Goal: Task Accomplishment & Management: Manage account settings

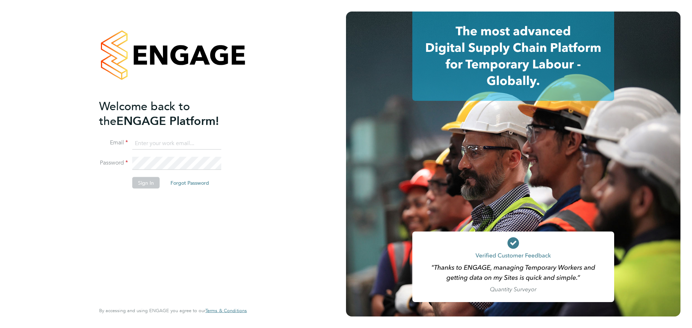
type input "coconnell@skilledcareers.co.uk"
click at [170, 210] on div "Welcome back to the ENGAGE Platform! Email coconnell@skilledcareers.co.uk Passw…" at bounding box center [169, 200] width 141 height 203
click at [148, 182] on button "Sign In" at bounding box center [145, 183] width 27 height 12
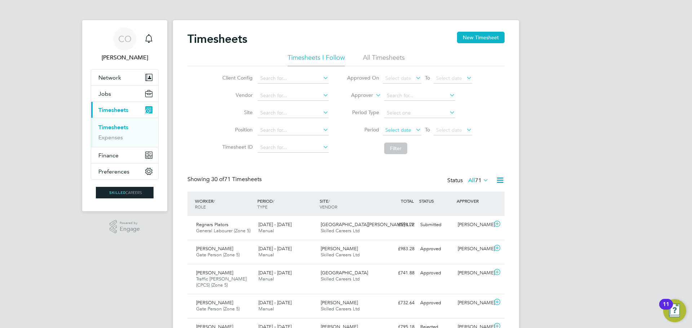
click at [400, 131] on span "Select date" at bounding box center [398, 130] width 26 height 6
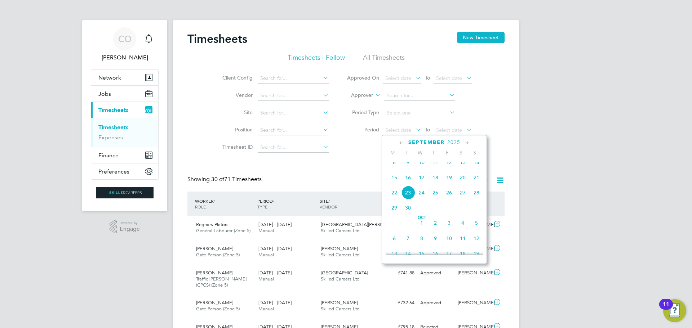
click at [392, 199] on span "22" at bounding box center [394, 193] width 14 height 14
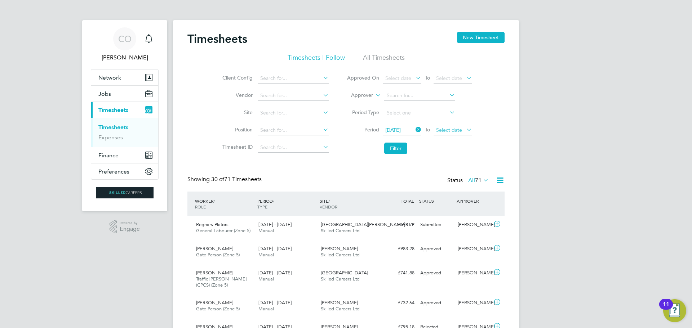
click at [449, 132] on span "Select date" at bounding box center [449, 130] width 26 height 6
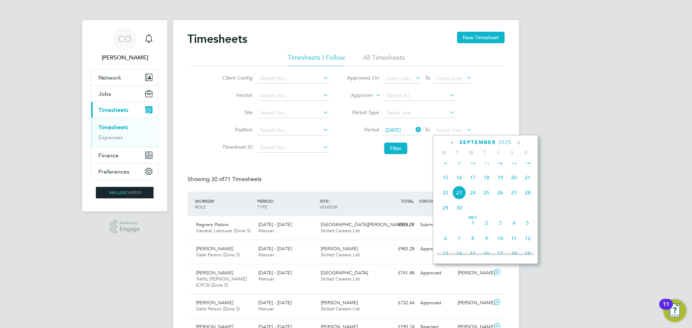
click at [529, 199] on span "28" at bounding box center [528, 193] width 14 height 14
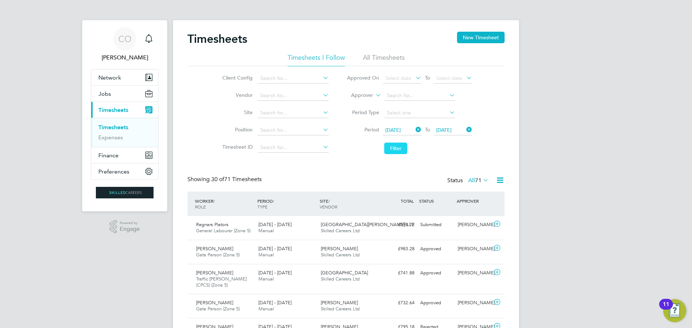
click at [395, 145] on button "Filter" at bounding box center [395, 149] width 23 height 12
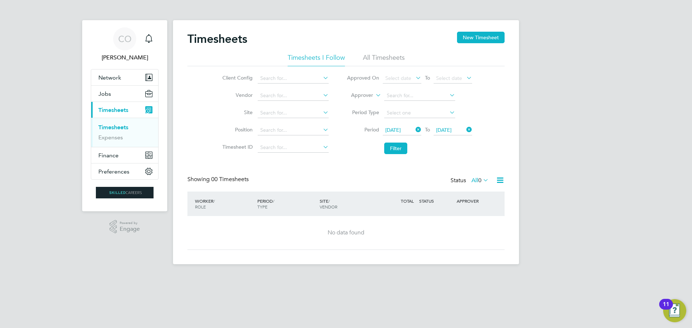
click at [383, 59] on li "All Timesheets" at bounding box center [384, 59] width 42 height 13
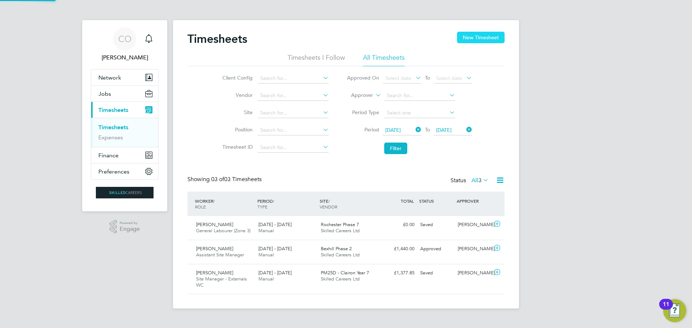
click at [488, 34] on button "New Timesheet" at bounding box center [481, 38] width 48 height 12
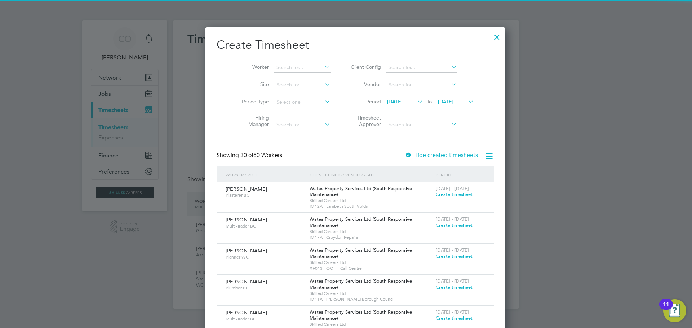
click at [400, 102] on span "[DATE]" at bounding box center [394, 101] width 15 height 6
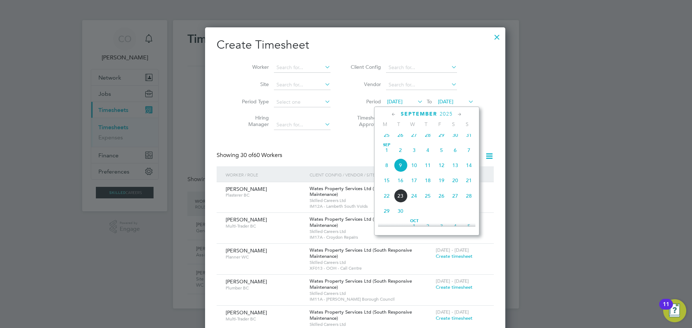
click at [386, 203] on span "22" at bounding box center [387, 196] width 14 height 14
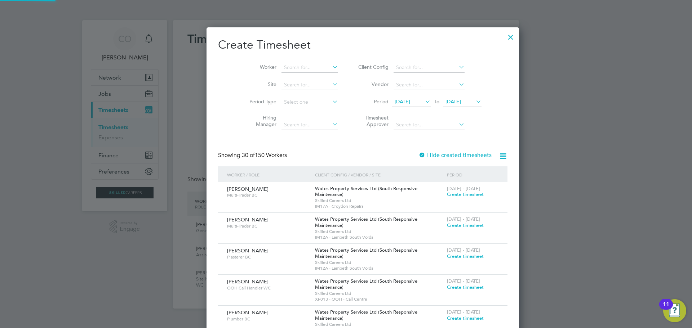
click at [447, 101] on span "[DATE]" at bounding box center [452, 101] width 15 height 6
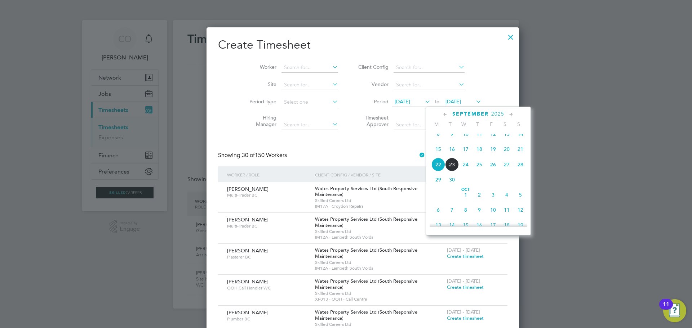
click at [523, 169] on span "28" at bounding box center [521, 165] width 14 height 14
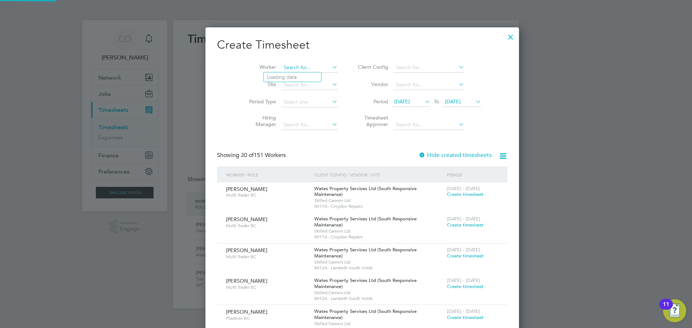
click at [281, 70] on input at bounding box center [309, 68] width 57 height 10
click at [294, 85] on li "[PERSON_NAME]" at bounding box center [306, 87] width 84 height 10
type input "[PERSON_NAME]"
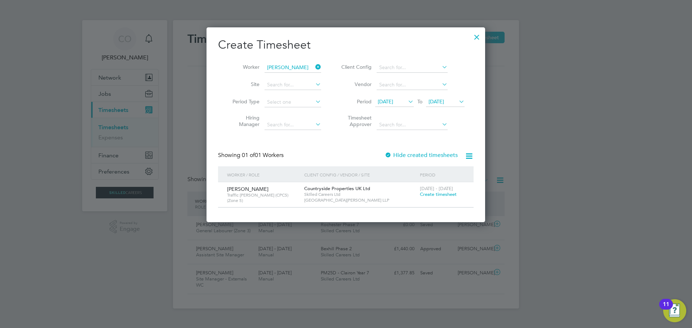
click at [433, 193] on span "Create timesheet" at bounding box center [438, 194] width 37 height 6
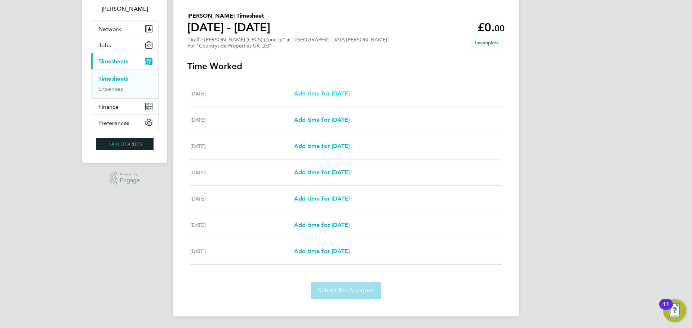
click at [328, 92] on span "Add time for [DATE]" at bounding box center [322, 93] width 56 height 7
select select "30"
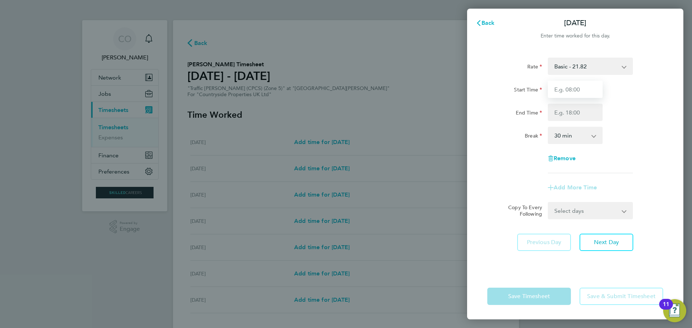
click at [564, 92] on input "Start Time" at bounding box center [575, 89] width 55 height 17
type input "07:00"
click at [563, 110] on input "End Time" at bounding box center [575, 112] width 55 height 17
type input "17:00"
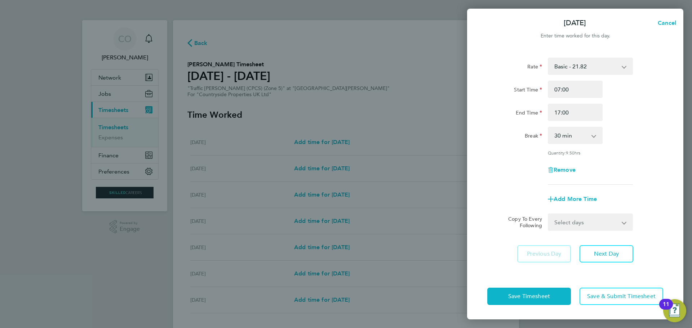
click at [634, 125] on div "Rate Basic - 21.82 Start Time 07:00 End Time 17:00 Break 0 min 15 min 30 min 45…" at bounding box center [575, 121] width 176 height 127
click at [547, 295] on span "Save Timesheet" at bounding box center [529, 296] width 42 height 7
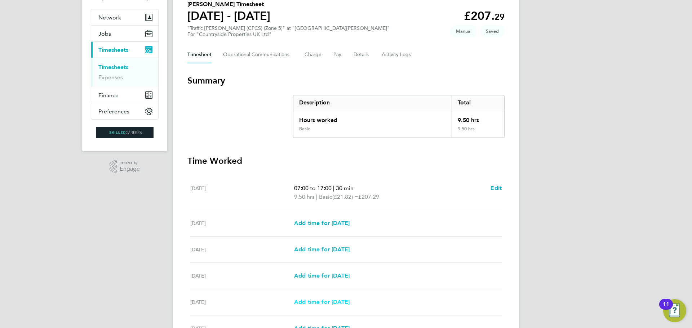
scroll to position [164, 0]
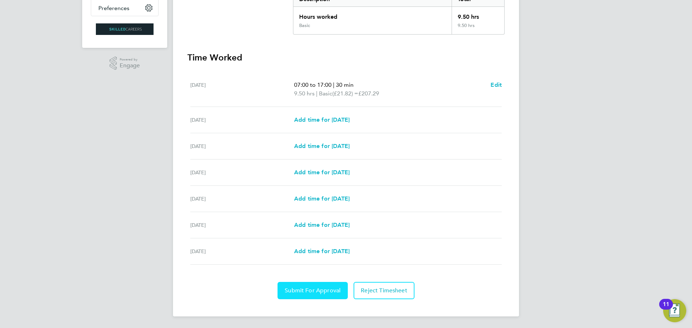
click at [313, 288] on span "Submit For Approval" at bounding box center [313, 290] width 56 height 7
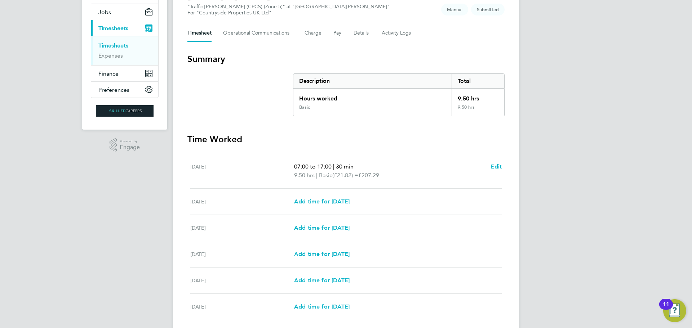
scroll to position [0, 0]
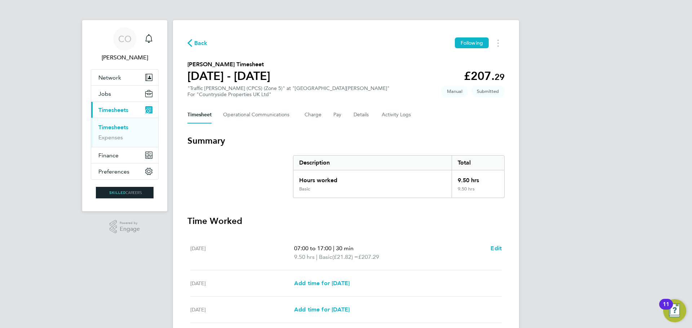
drag, startPoint x: 112, startPoint y: 124, endPoint x: 111, endPoint y: 133, distance: 8.7
click at [112, 124] on link "Timesheets" at bounding box center [113, 127] width 30 height 7
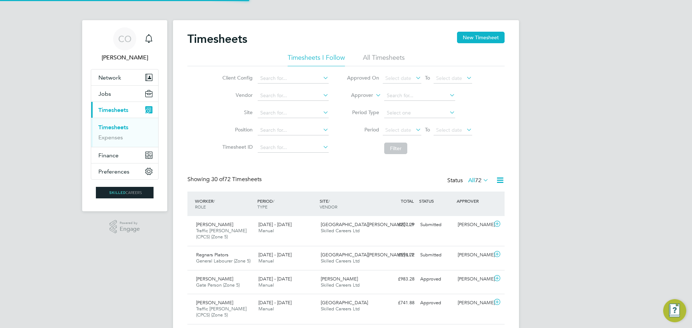
scroll to position [18, 63]
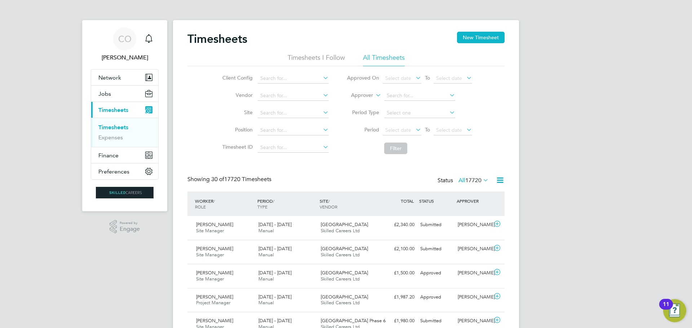
click at [328, 57] on li "Timesheets I Follow" at bounding box center [316, 59] width 57 height 13
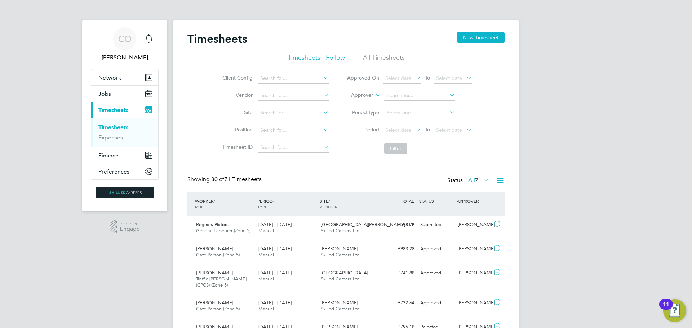
click at [407, 125] on li "Period Select date To Select date" at bounding box center [409, 130] width 143 height 17
click at [404, 129] on span "Select date" at bounding box center [398, 130] width 26 height 6
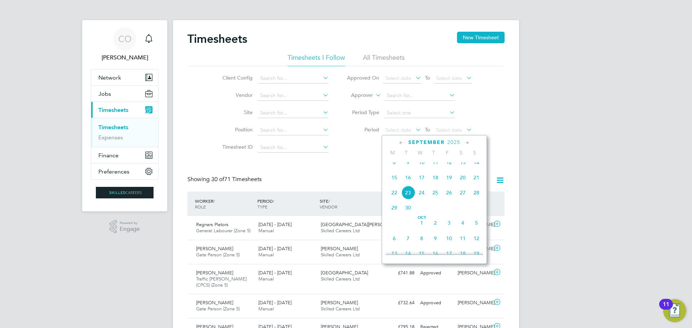
click at [393, 181] on span "15" at bounding box center [394, 178] width 14 height 14
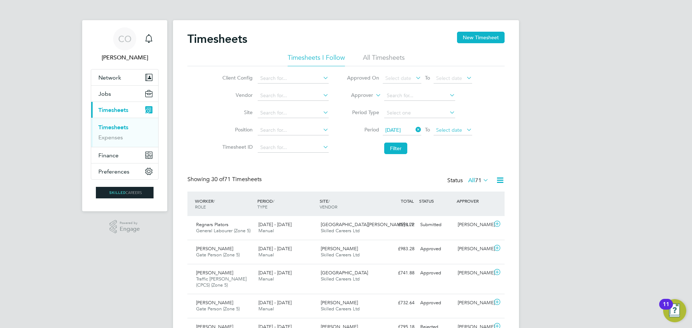
click at [468, 135] on span "Select date" at bounding box center [453, 131] width 39 height 10
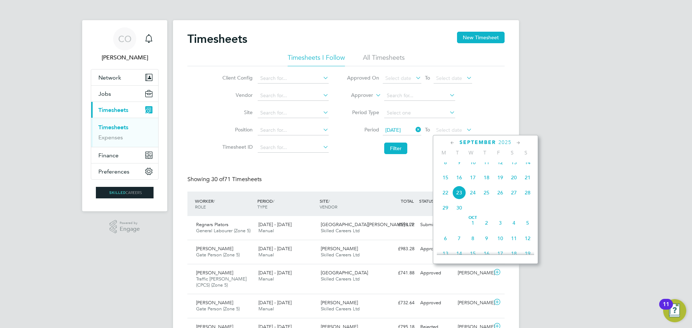
click at [527, 182] on span "21" at bounding box center [528, 178] width 14 height 14
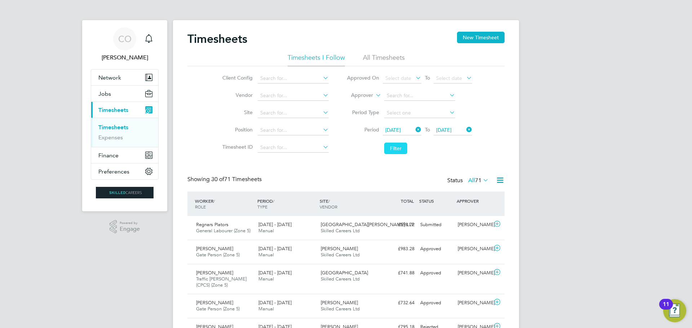
click at [394, 151] on button "Filter" at bounding box center [395, 149] width 23 height 12
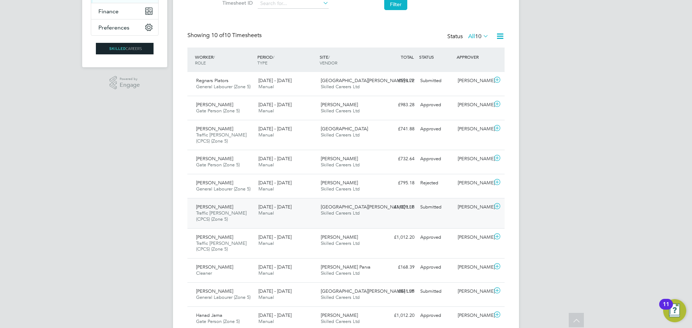
click at [226, 214] on span "Traffic [PERSON_NAME] (CPCS) (Zone 5)" at bounding box center [221, 216] width 50 height 12
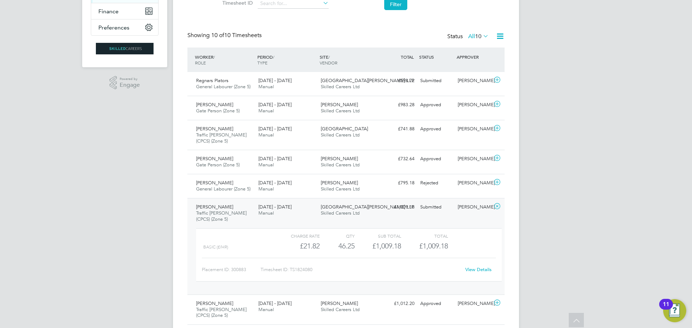
click at [483, 269] on link "View Details" at bounding box center [478, 270] width 26 height 6
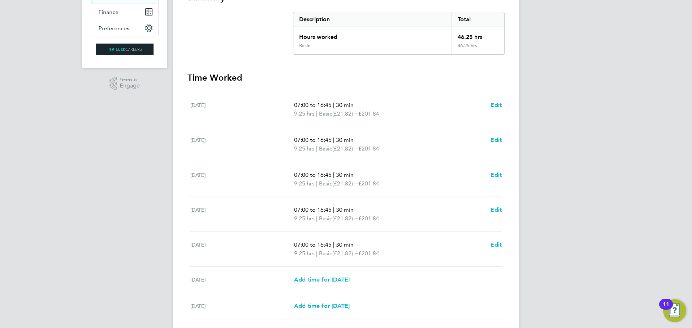
scroll to position [126, 0]
